Goal: Navigation & Orientation: Find specific page/section

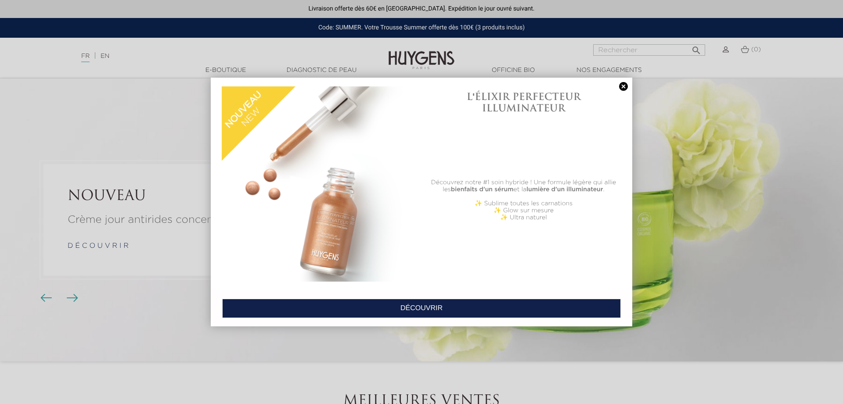
click at [623, 86] on link at bounding box center [623, 86] width 12 height 9
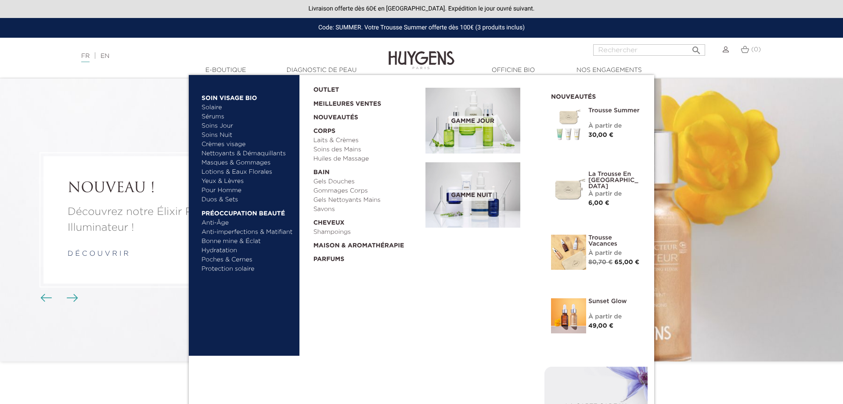
click at [221, 171] on link "Lotions & Eaux Florales" at bounding box center [248, 172] width 92 height 9
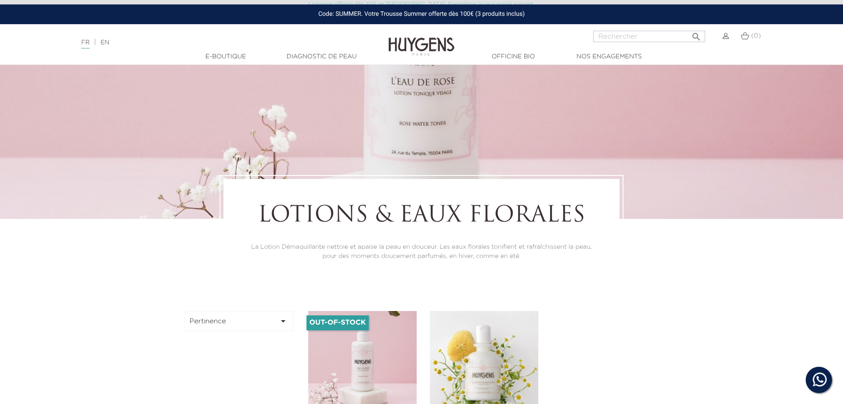
scroll to position [45, 0]
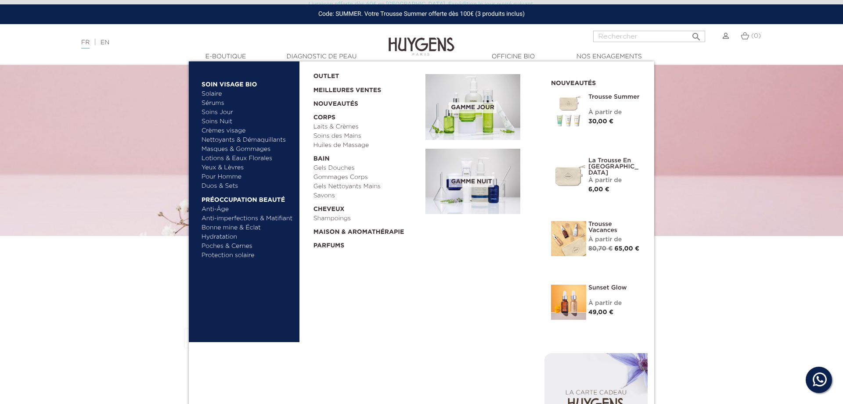
click at [219, 211] on link "Anti-Âge" at bounding box center [248, 209] width 92 height 9
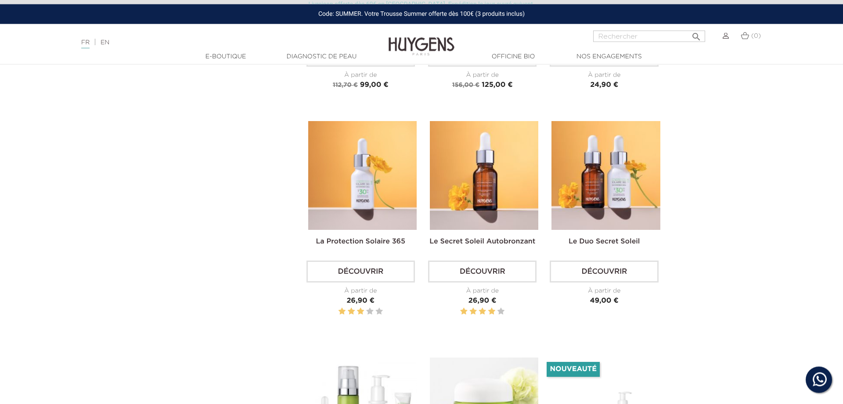
scroll to position [1030, 0]
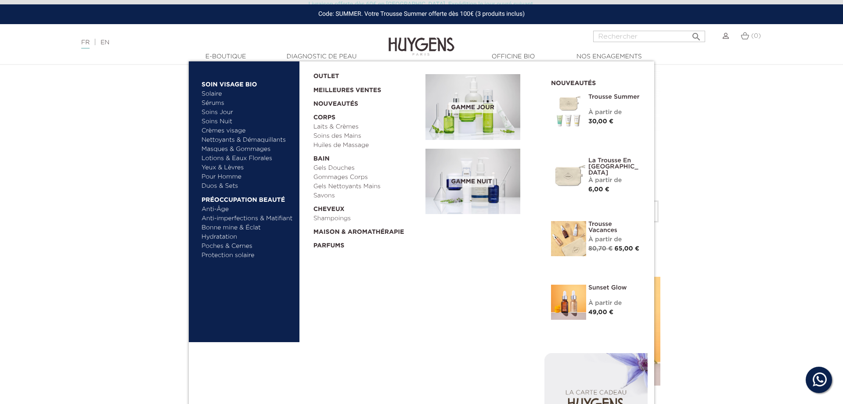
click at [226, 168] on link "Yeux & Lèvres" at bounding box center [248, 167] width 92 height 9
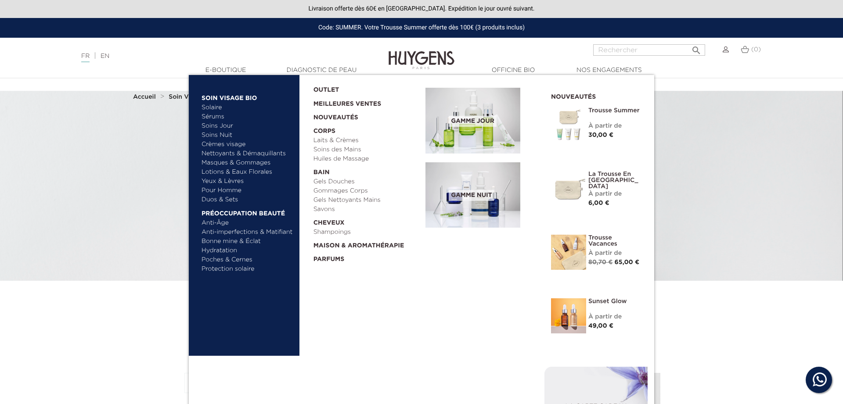
click at [217, 116] on link "Sérums" at bounding box center [248, 116] width 92 height 9
